Goal: Find specific page/section: Find specific page/section

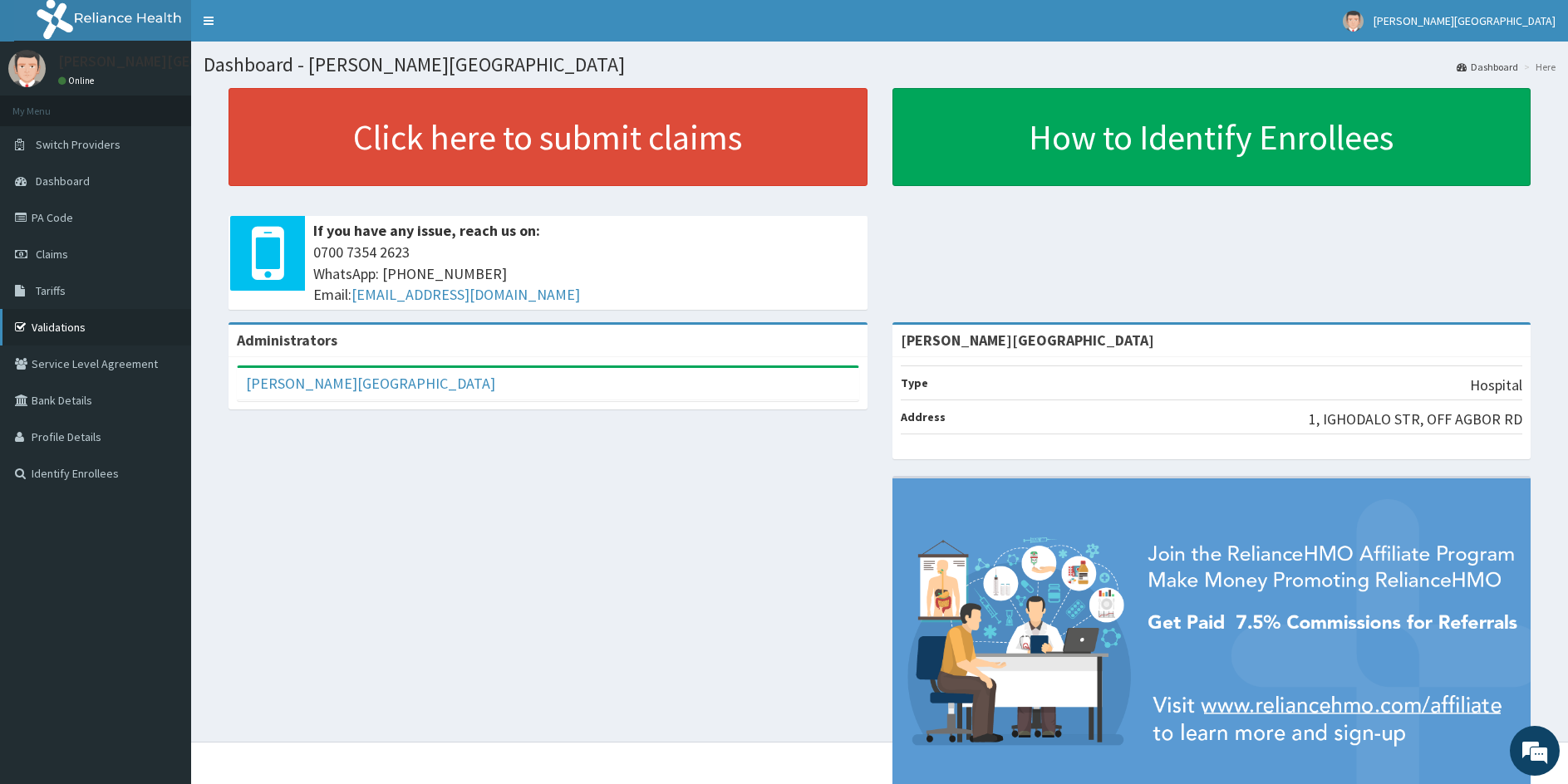
click at [108, 334] on link "Validations" at bounding box center [95, 327] width 191 height 37
